Goal: Task Accomplishment & Management: Use online tool/utility

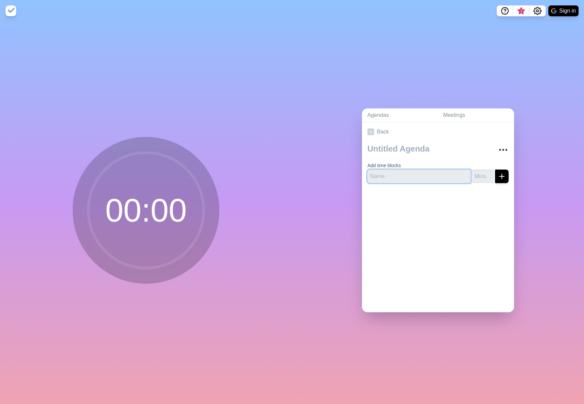
click at [401, 171] on input "text" at bounding box center [419, 177] width 103 height 14
type input "Site Ops West"
type input "10"
type input "Site [GEOGRAPHIC_DATA]"
click at [500, 176] on line "submit" at bounding box center [502, 176] width 5 height 0
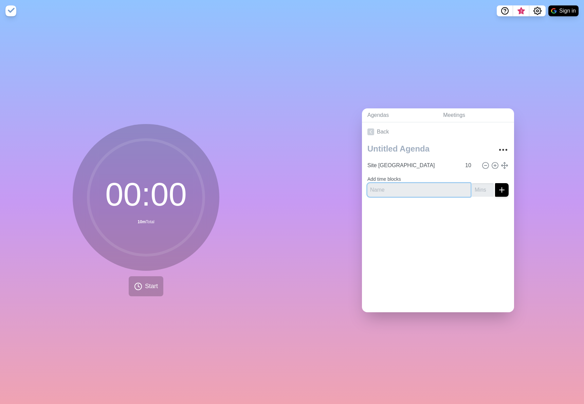
click at [397, 188] on input "text" at bounding box center [419, 190] width 103 height 14
type input "EHS"
click at [480, 183] on input "number" at bounding box center [483, 190] width 22 height 14
type input "10"
click at [498, 188] on icon "submit" at bounding box center [502, 190] width 8 height 8
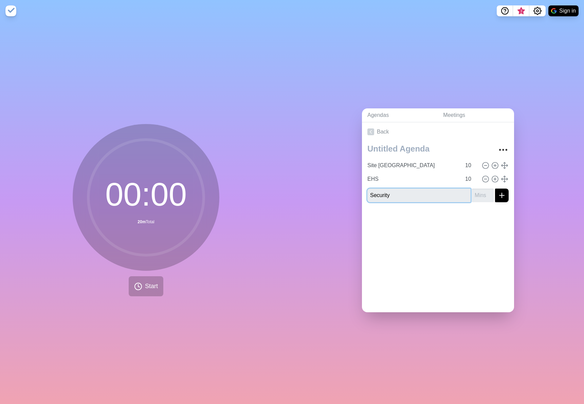
drag, startPoint x: 436, startPoint y: 188, endPoint x: 522, endPoint y: 201, distance: 86.6
click at [439, 192] on input "Security" at bounding box center [419, 196] width 103 height 14
type input "Security"
type input "10"
click at [498, 195] on icon "submit" at bounding box center [502, 195] width 8 height 8
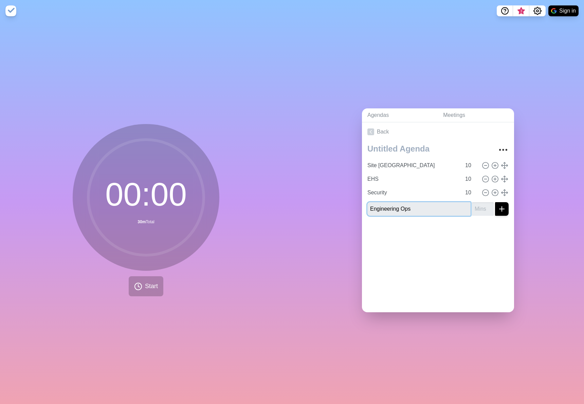
type input "Engineering Ops"
type input "10"
click at [500, 209] on line "submit" at bounding box center [502, 209] width 5 height 0
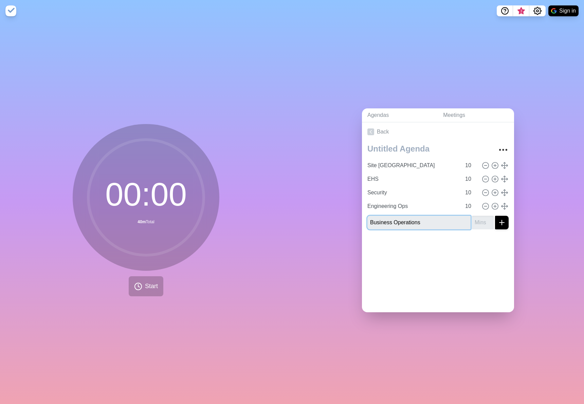
type input "Business Operations"
click at [474, 221] on input "number" at bounding box center [483, 223] width 22 height 14
type input "10"
click at [498, 220] on icon "submit" at bounding box center [502, 222] width 8 height 8
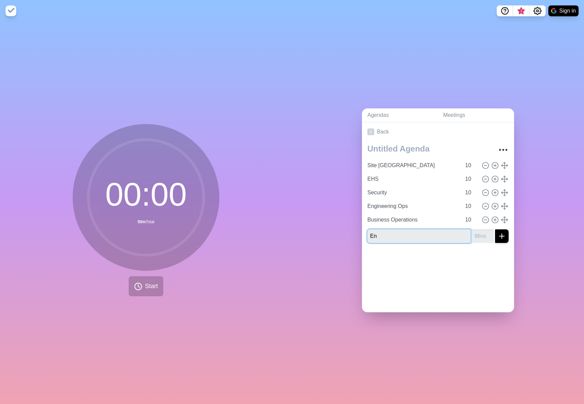
type input "E"
type input "Strategic Initiatives"
type input "10"
click at [498, 233] on icon "submit" at bounding box center [502, 236] width 8 height 8
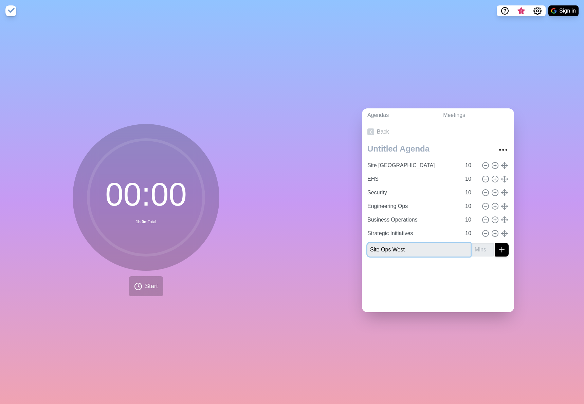
type input "Site Ops West"
type input "10"
click at [498, 249] on icon "submit" at bounding box center [502, 250] width 8 height 8
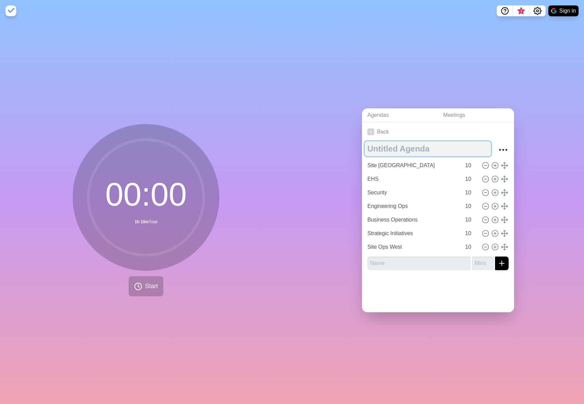
click at [397, 148] on textarea at bounding box center [428, 148] width 126 height 15
type textarea "LT Ops Directs"
click at [492, 126] on link "Back" at bounding box center [438, 131] width 152 height 19
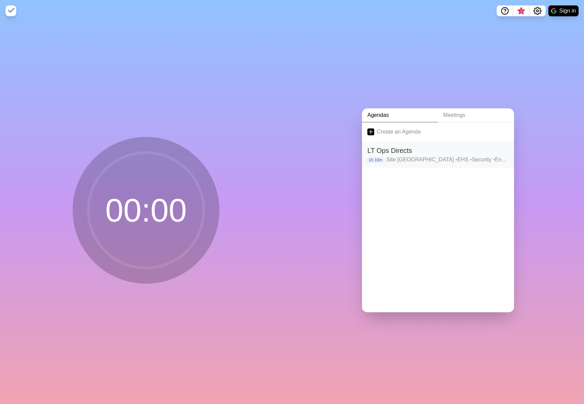
click at [416, 156] on p "Site [GEOGRAPHIC_DATA] • EHS • Security • Engineering Ops • Business Operations…" at bounding box center [448, 160] width 122 height 8
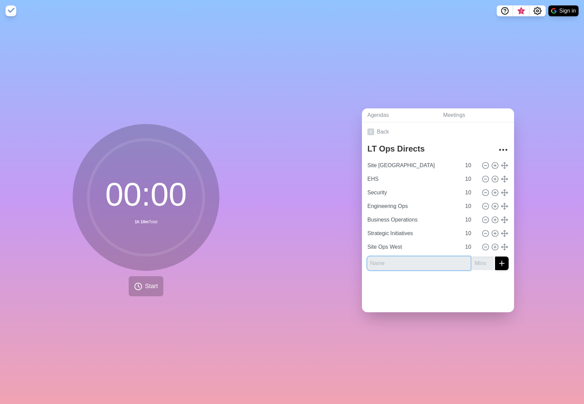
click at [396, 264] on input "text" at bounding box center [419, 263] width 103 height 14
type input "Key Dates"
type input "10"
click at [498, 260] on icon "submit" at bounding box center [502, 263] width 8 height 8
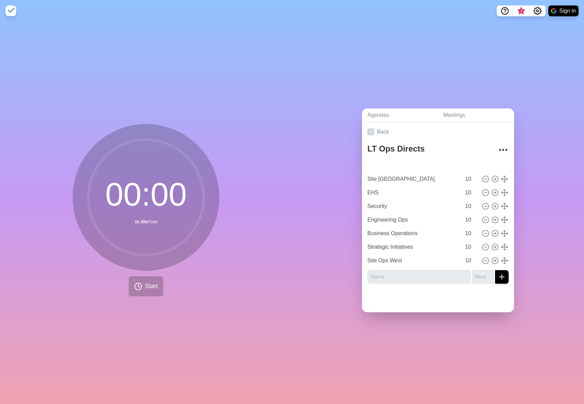
type input "Key Dates"
type input "Site [GEOGRAPHIC_DATA]"
type input "EHS"
type input "Security"
type input "Engineering Ops"
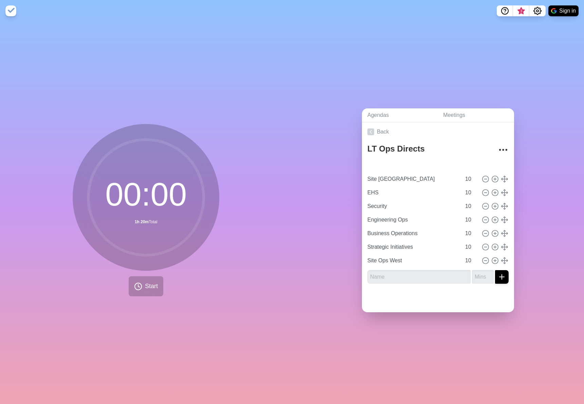
type input "Business Operations"
type input "Strategic Initiatives"
type input "Site Ops West"
click at [413, 277] on input "text" at bounding box center [419, 277] width 103 height 14
type input "Action Items"
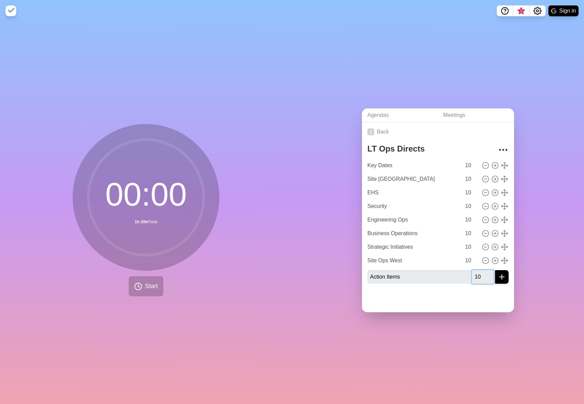
type input "10"
click at [498, 277] on icon "submit" at bounding box center [502, 277] width 8 height 8
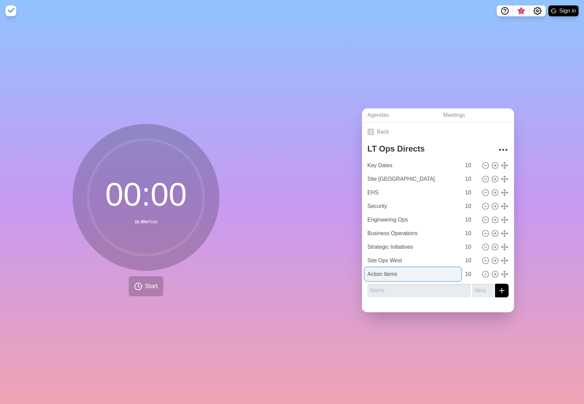
click at [398, 271] on input "Action Items" at bounding box center [413, 274] width 96 height 14
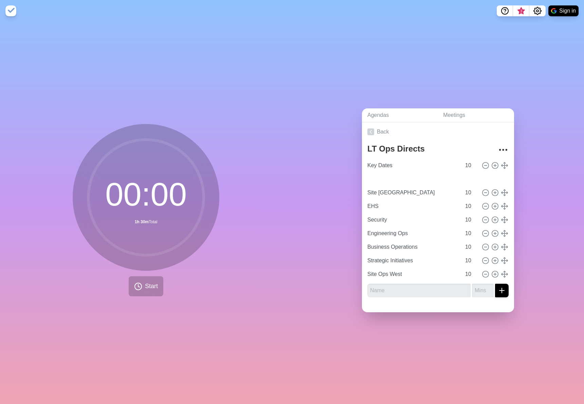
type input "Action Items"
type input "Site [GEOGRAPHIC_DATA]"
type input "EHS"
type input "Security"
type input "Engineering Ops"
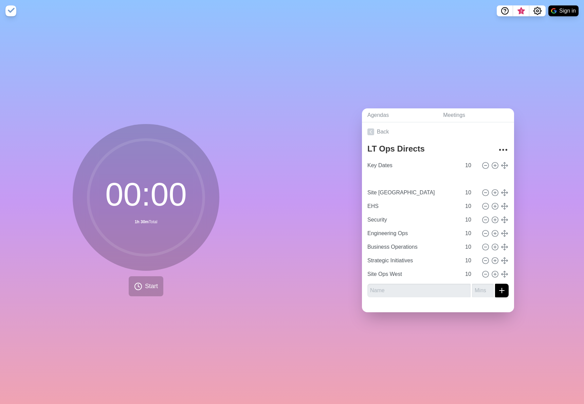
type input "Business Operations"
type input "Strategic Initiatives"
type input "Site Ops West"
click at [147, 283] on span "Start" at bounding box center [151, 286] width 13 height 9
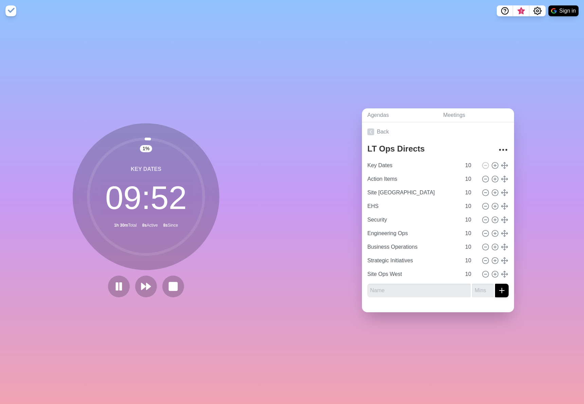
click at [161, 141] on circle at bounding box center [146, 197] width 116 height 116
click at [157, 139] on circle at bounding box center [146, 197] width 116 height 116
click at [174, 285] on rect at bounding box center [173, 286] width 8 height 8
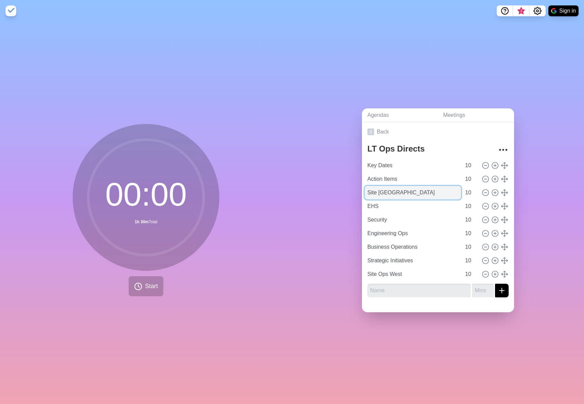
click at [391, 190] on input "Site [GEOGRAPHIC_DATA]" at bounding box center [413, 193] width 96 height 14
click at [498, 146] on icon "More" at bounding box center [503, 149] width 11 height 11
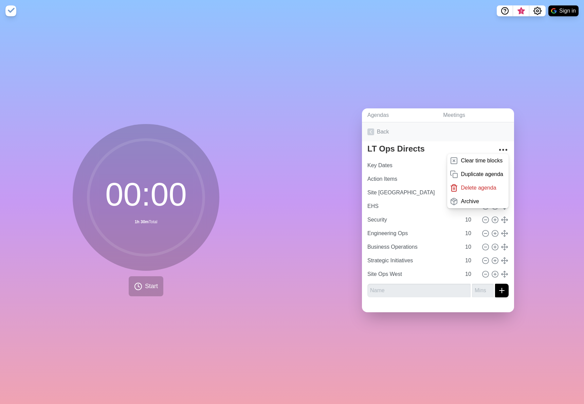
click at [424, 125] on link "Back" at bounding box center [438, 131] width 152 height 19
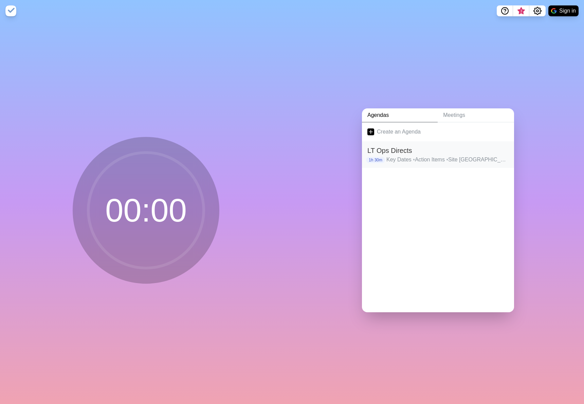
click at [402, 156] on p "Key Dates • Action Items • Site Ops East • EHS • Security • Engineering Ops • B…" at bounding box center [448, 160] width 122 height 8
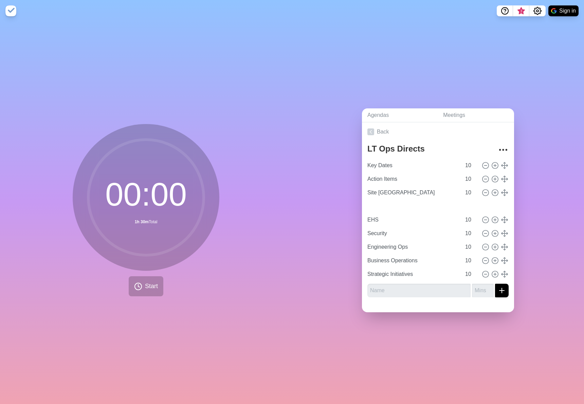
type input "Site Ops West"
type input "EHS"
type input "Security"
type input "Engineering Ops"
type input "Business Operations"
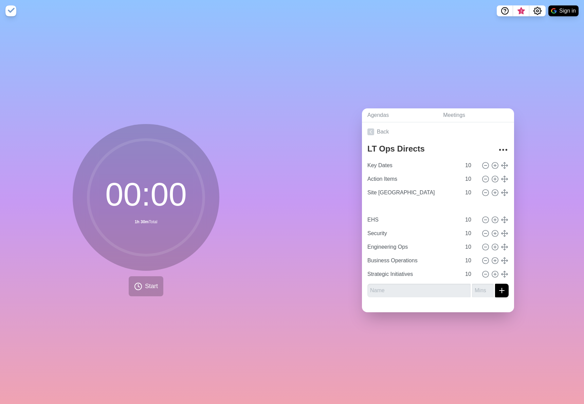
type input "Strategic Initiatives"
click at [428, 206] on input "Site Ops West" at bounding box center [413, 206] width 96 height 14
click at [463, 202] on input "10" at bounding box center [471, 206] width 16 height 14
click at [482, 202] on icon at bounding box center [485, 205] width 7 height 7
type input "EHS"
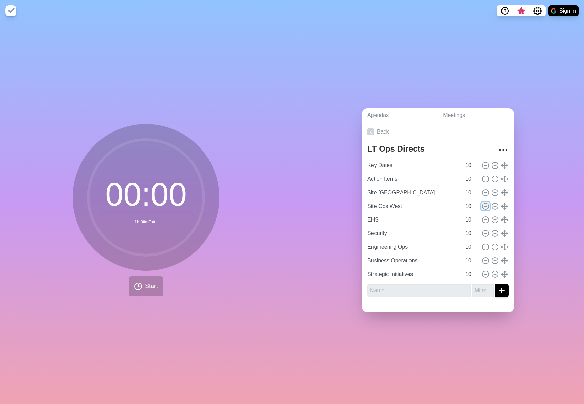
type input "Security"
type input "Engineering Ops"
type input "Business Operations"
type input "Strategic Initiatives"
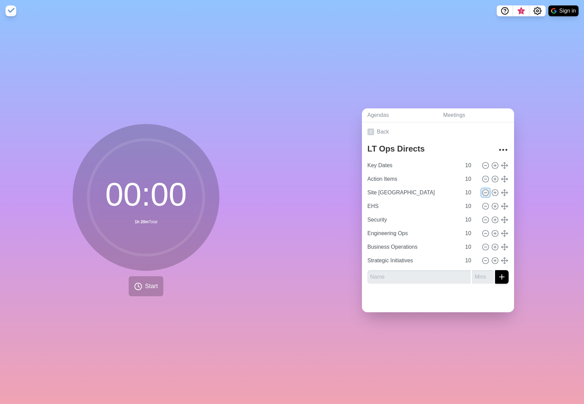
click at [482, 191] on icon at bounding box center [485, 192] width 7 height 7
type input "EHS"
type input "Security"
type input "Engineering Ops"
type input "Business Operations"
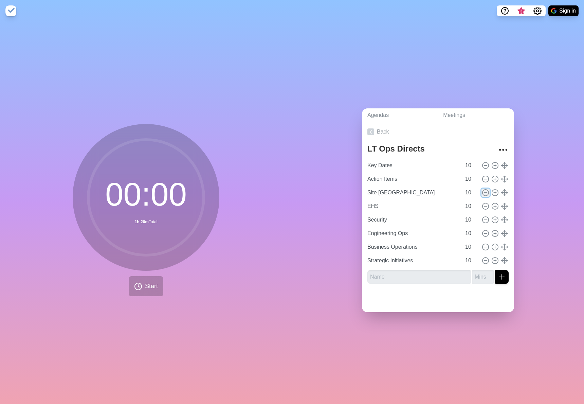
type input "Strategic Initiatives"
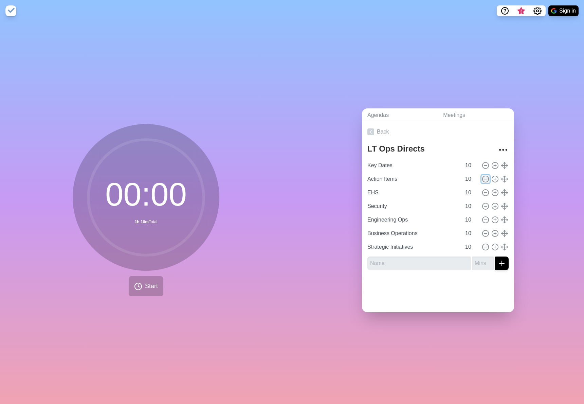
click at [482, 177] on icon at bounding box center [485, 178] width 7 height 7
type input "EHS"
type input "Security"
type input "Engineering Ops"
type input "Business Operations"
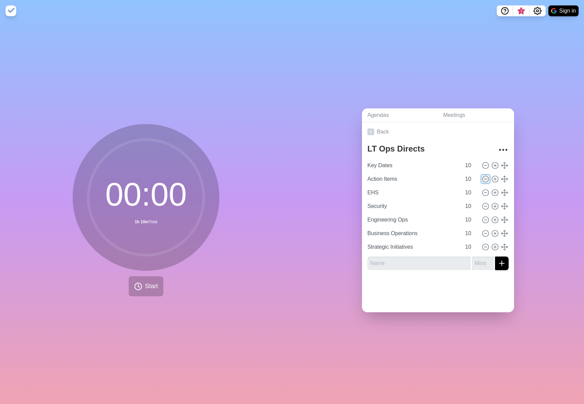
type input "Strategic Initiatives"
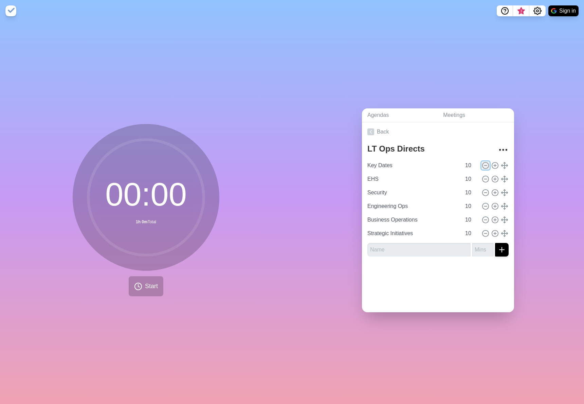
click at [482, 163] on icon at bounding box center [485, 165] width 7 height 7
type input "EHS"
type input "Security"
type input "Engineering Ops"
type input "Business Operations"
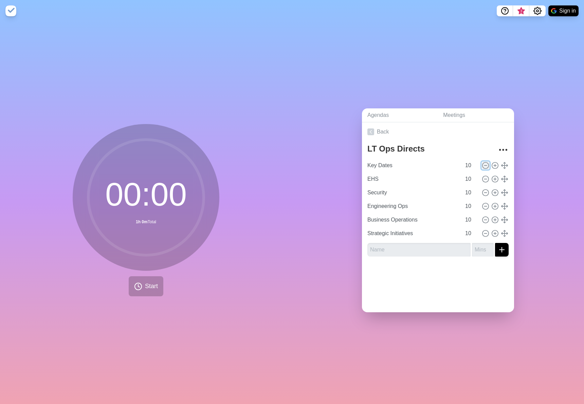
type input "Strategic Initiatives"
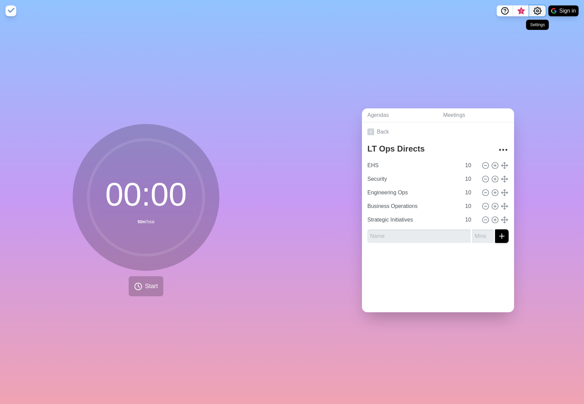
click at [539, 11] on icon "Settings" at bounding box center [538, 11] width 8 height 8
click at [518, 24] on p "Preferences" at bounding box center [515, 26] width 29 height 8
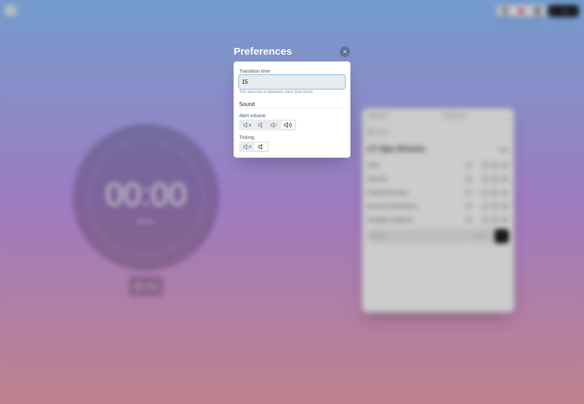
click at [254, 83] on input "15" at bounding box center [292, 82] width 106 height 14
click at [316, 106] on h2 "Sound" at bounding box center [292, 104] width 106 height 8
click at [344, 53] on line at bounding box center [345, 51] width 3 height 3
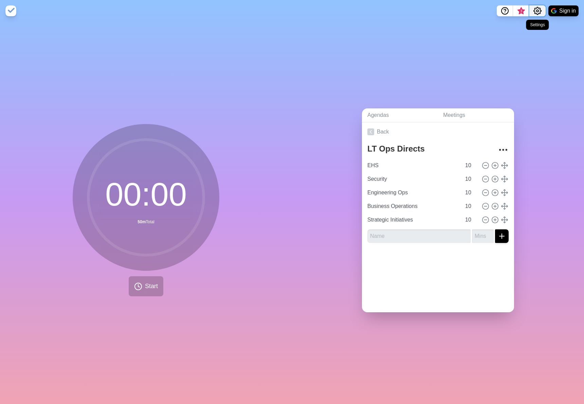
click at [536, 10] on icon "Settings" at bounding box center [538, 11] width 8 height 8
click at [468, 186] on input "11" at bounding box center [471, 193] width 16 height 14
click at [468, 186] on input "12" at bounding box center [471, 193] width 16 height 14
click at [468, 186] on input "13" at bounding box center [471, 193] width 16 height 14
click at [468, 186] on input "14" at bounding box center [471, 193] width 16 height 14
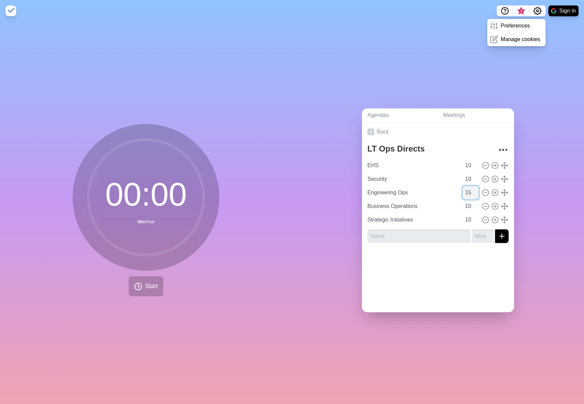
type input "15"
click at [468, 186] on input "15" at bounding box center [471, 193] width 16 height 14
click at [469, 202] on input "11" at bounding box center [471, 206] width 16 height 14
click at [469, 202] on input "12" at bounding box center [471, 206] width 16 height 14
click at [469, 202] on input "13" at bounding box center [471, 206] width 16 height 14
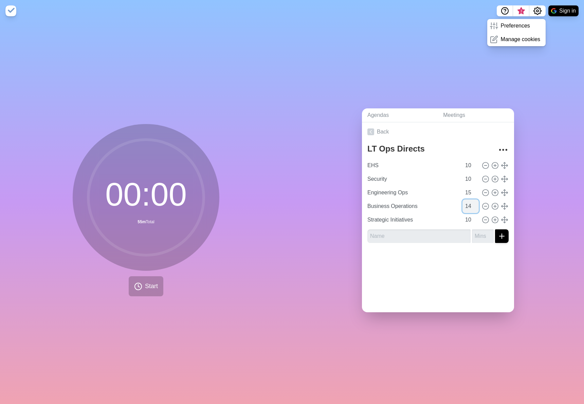
click at [469, 202] on input "14" at bounding box center [471, 206] width 16 height 14
type input "15"
click at [469, 202] on input "15" at bounding box center [471, 206] width 16 height 14
click at [440, 256] on div at bounding box center [438, 261] width 152 height 27
